Goal: Task Accomplishment & Management: Manage account settings

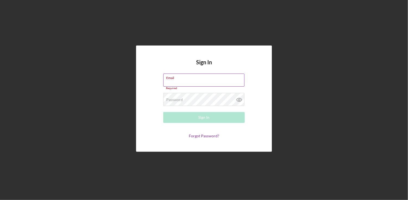
paste input "[PERSON_NAME][EMAIL_ADDRESS][DOMAIN_NAME]"
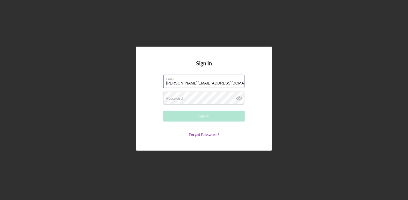
type input "[PERSON_NAME][EMAIL_ADDRESS][DOMAIN_NAME]"
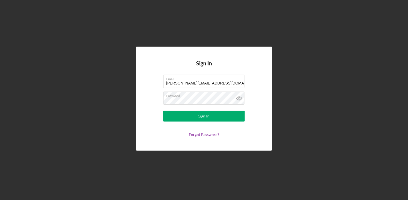
click at [230, 136] on div "Forgot Password?" at bounding box center [204, 134] width 82 height 4
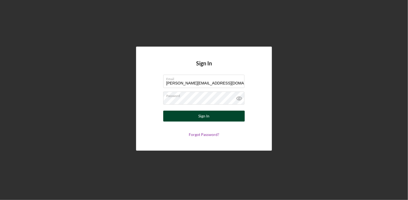
click at [213, 114] on button "Sign In" at bounding box center [204, 115] width 82 height 11
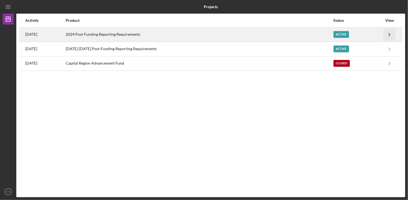
click at [390, 34] on polyline "button" at bounding box center [390, 34] width 2 height 3
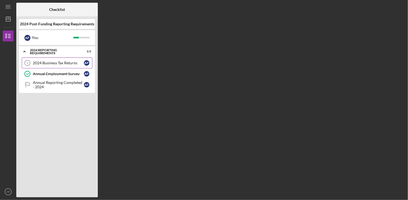
click at [58, 62] on div "2024 Business Tax Returns" at bounding box center [58, 63] width 51 height 4
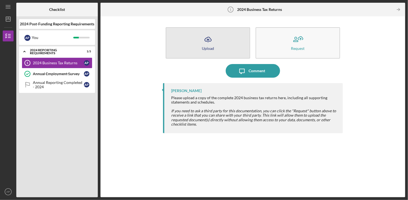
click at [226, 45] on button "Icon/Upload Upload" at bounding box center [208, 42] width 85 height 31
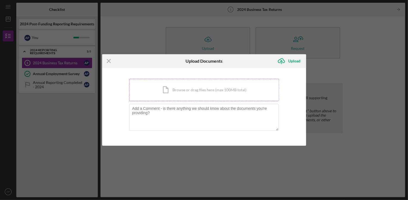
click at [193, 87] on div "Icon/Document Browse or drag files here (max 100MB total) Tap to choose files o…" at bounding box center [204, 90] width 150 height 22
click at [206, 91] on div "Icon/Document Browse or drag files here (max 100MB total) Tap to choose files o…" at bounding box center [204, 90] width 150 height 22
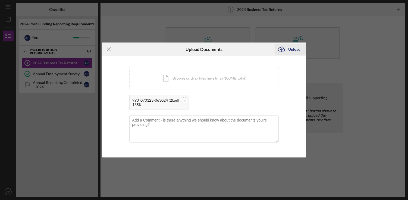
click at [297, 48] on div "Upload" at bounding box center [295, 49] width 12 height 11
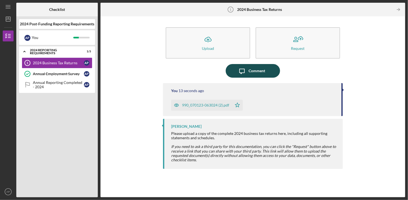
click at [260, 69] on div "Comment" at bounding box center [257, 71] width 17 height 14
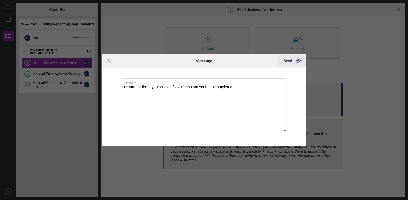
type textarea "Return for fiscal year ending [DATE] has not yet been completed."
click at [294, 58] on icon "Icon/icon-invite-send" at bounding box center [300, 61] width 14 height 14
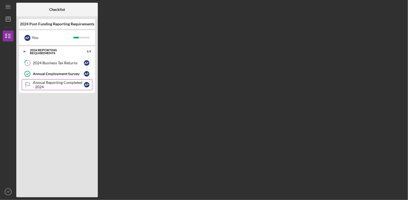
click at [60, 82] on div "Annual Reporting Completed - 2024" at bounding box center [58, 84] width 51 height 9
